Goal: Task Accomplishment & Management: Manage account settings

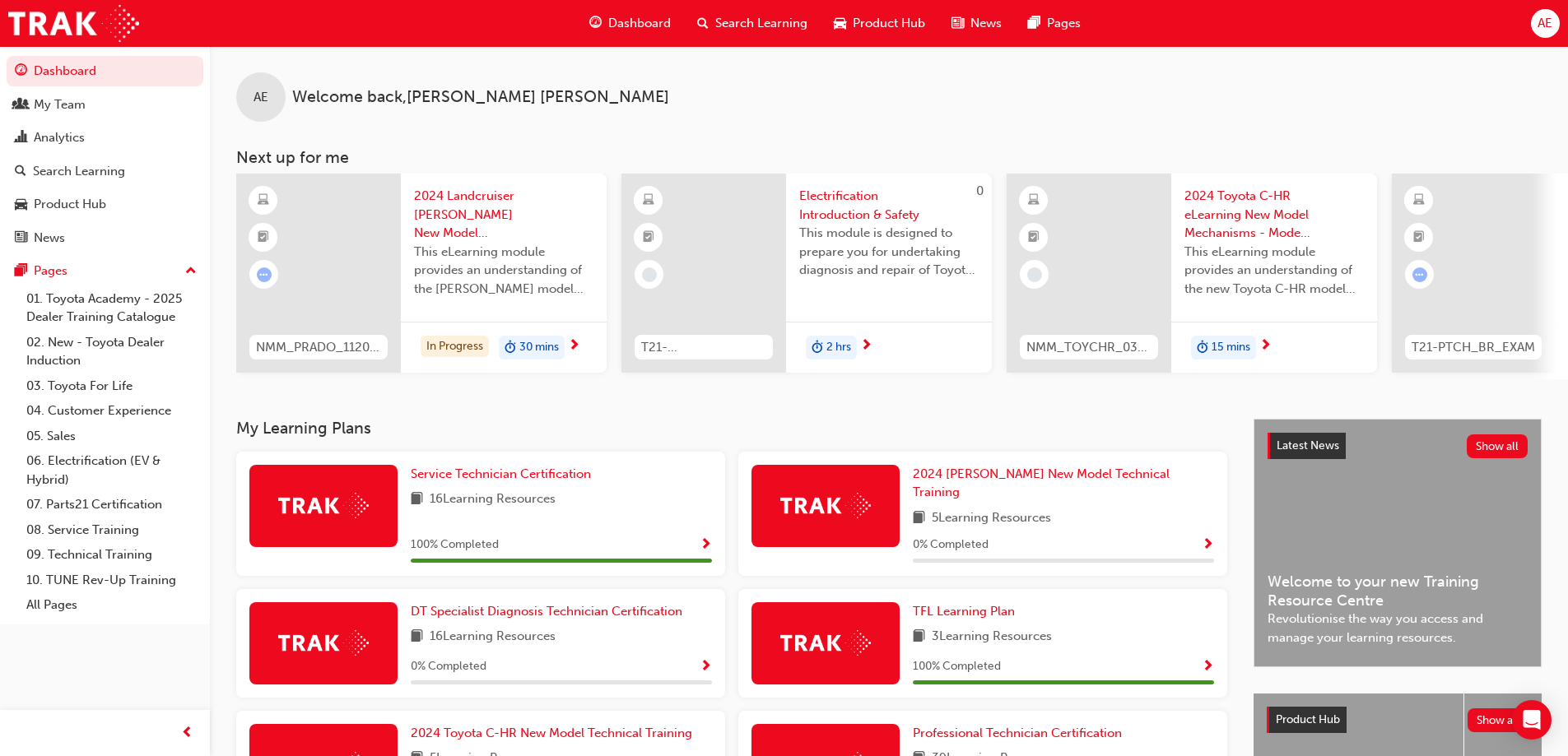
drag, startPoint x: 1517, startPoint y: 0, endPoint x: 1306, endPoint y: 97, distance: 232.2
click at [1306, 97] on div "AE Welcome back , Adam Eldridge" at bounding box center [889, 83] width 1358 height 75
click at [1548, 16] on span "AE" at bounding box center [1545, 23] width 15 height 19
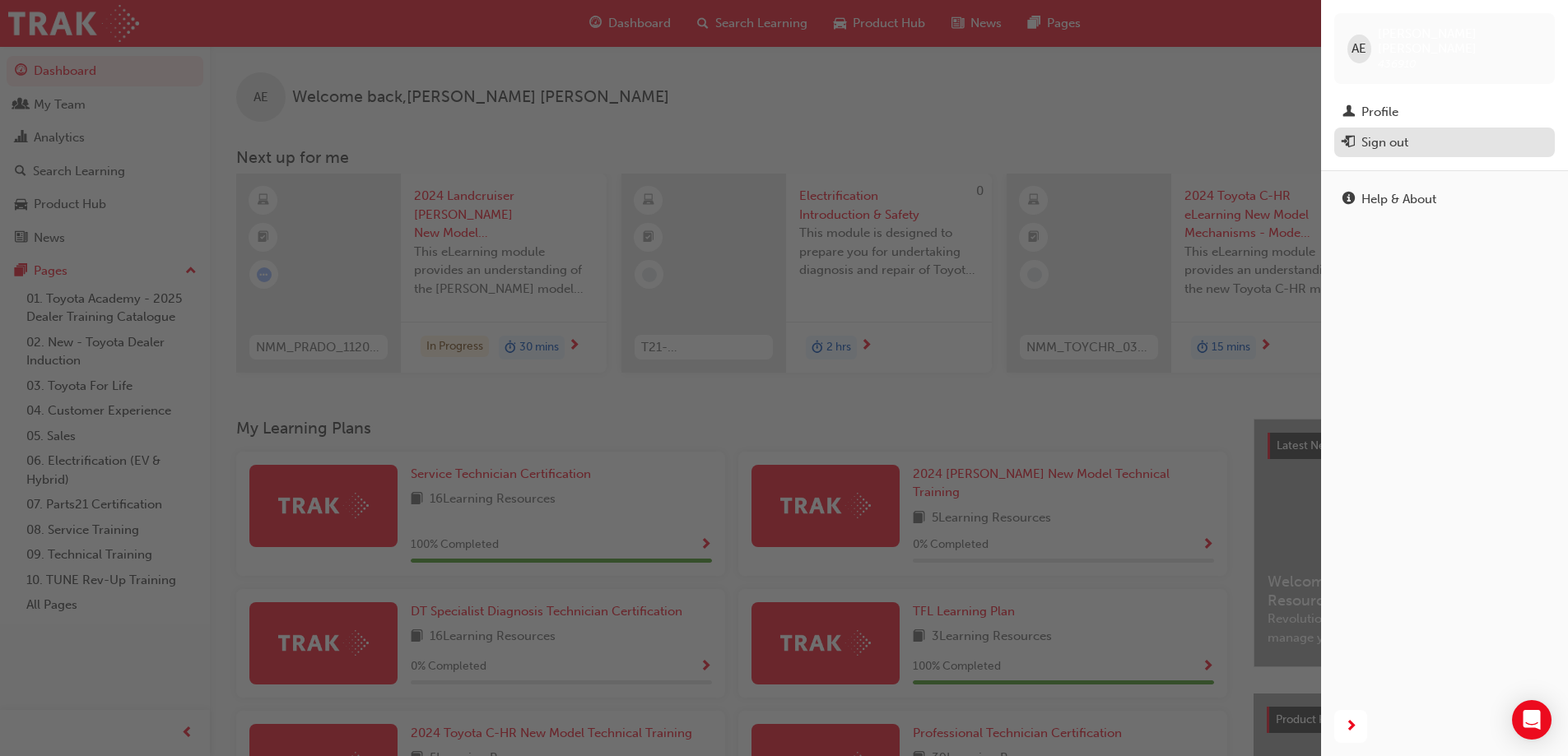
click at [1389, 133] on div "Sign out" at bounding box center [1385, 142] width 47 height 19
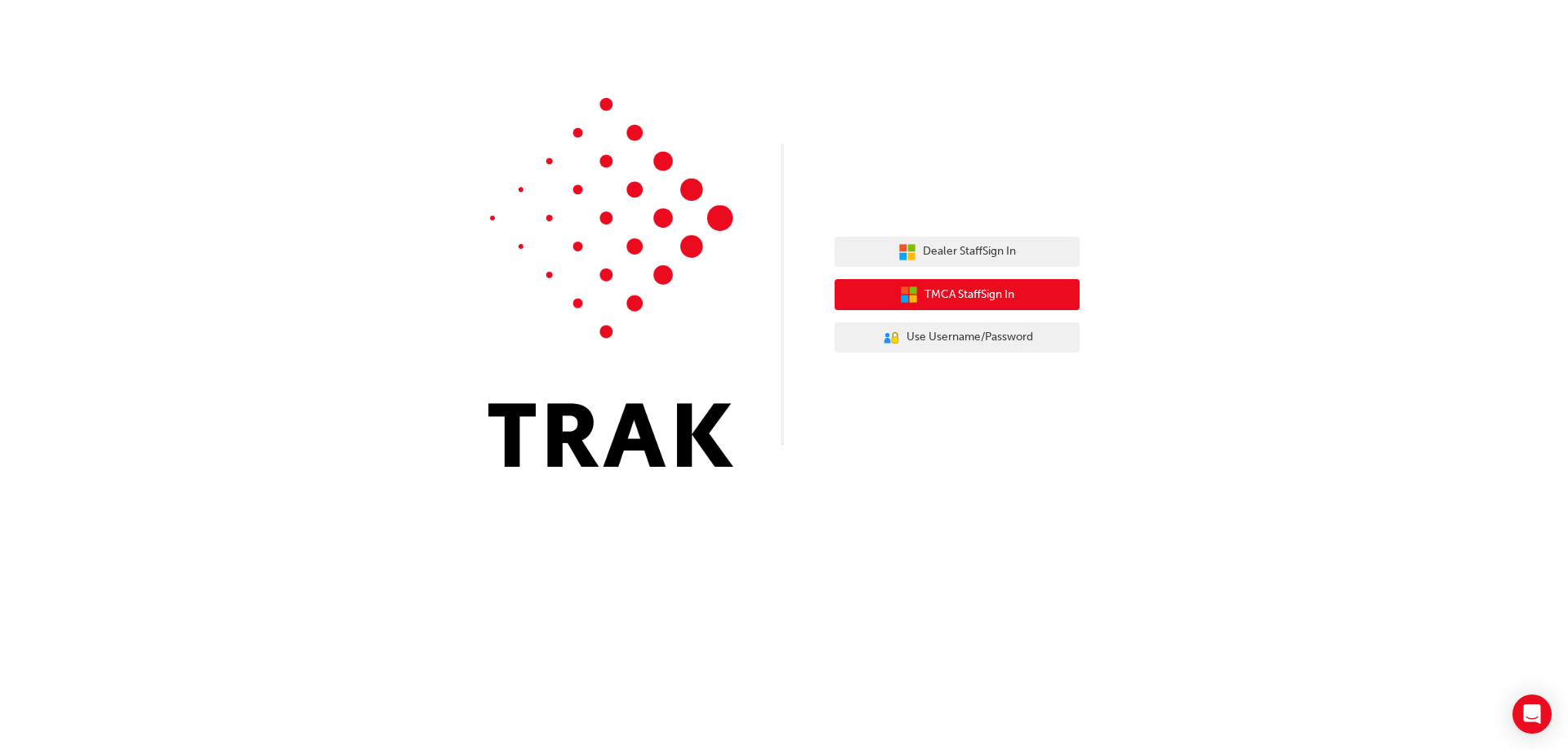
click at [945, 296] on span "TMCA Staff Sign In" at bounding box center [969, 295] width 90 height 18
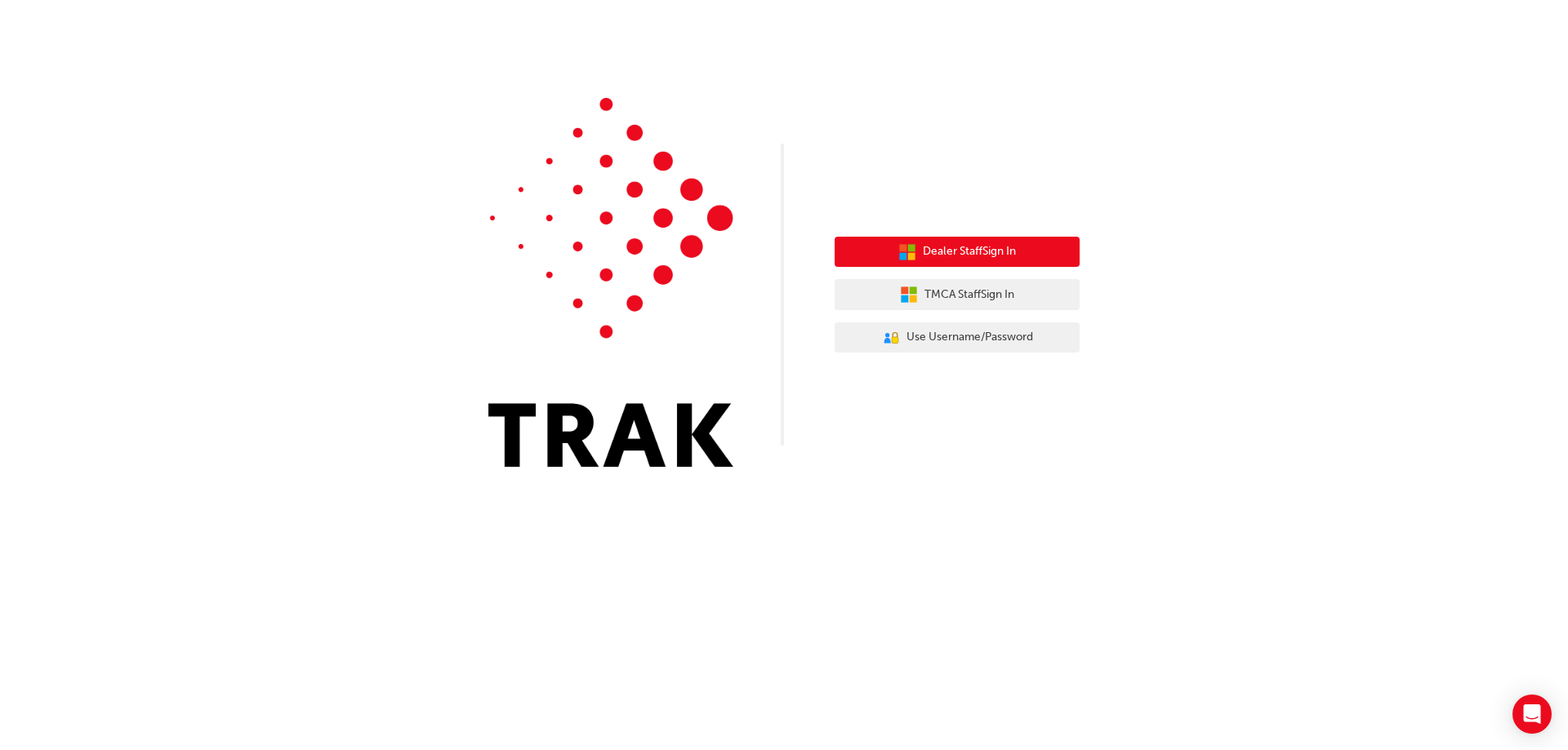
click at [991, 244] on span "Dealer Staff Sign In" at bounding box center [969, 251] width 93 height 18
